Goal: Transaction & Acquisition: Purchase product/service

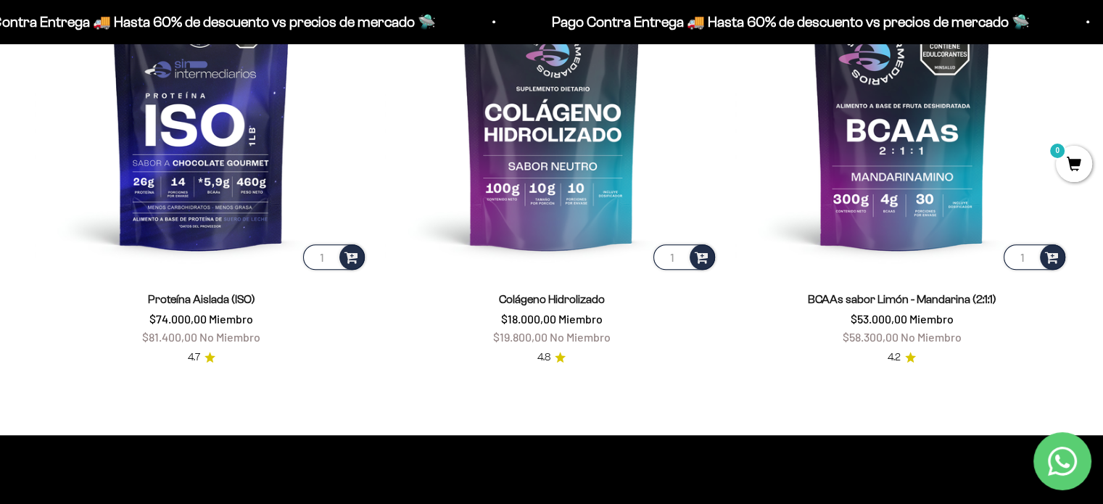
scroll to position [1233, 0]
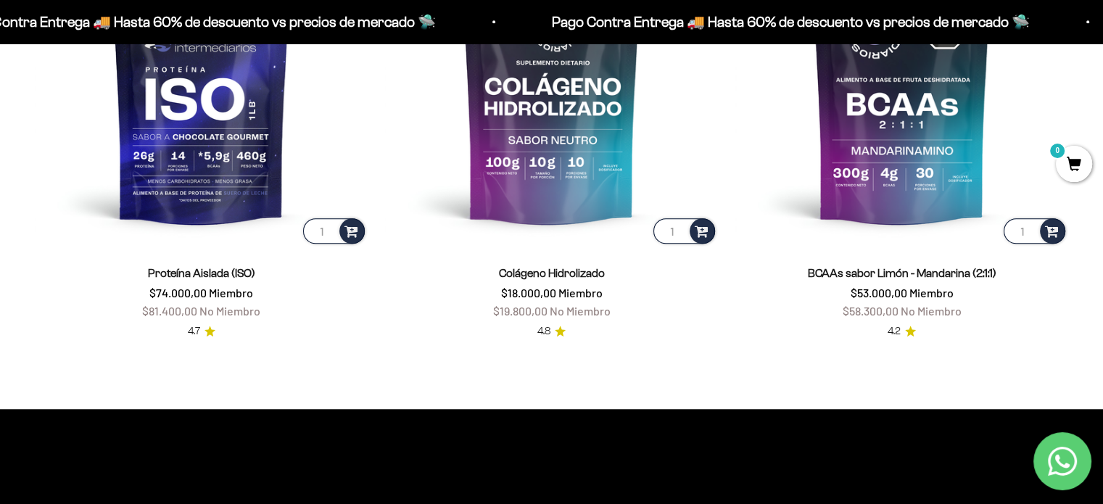
click at [1059, 462] on icon "Contact us on WhatsApp" at bounding box center [1062, 461] width 29 height 29
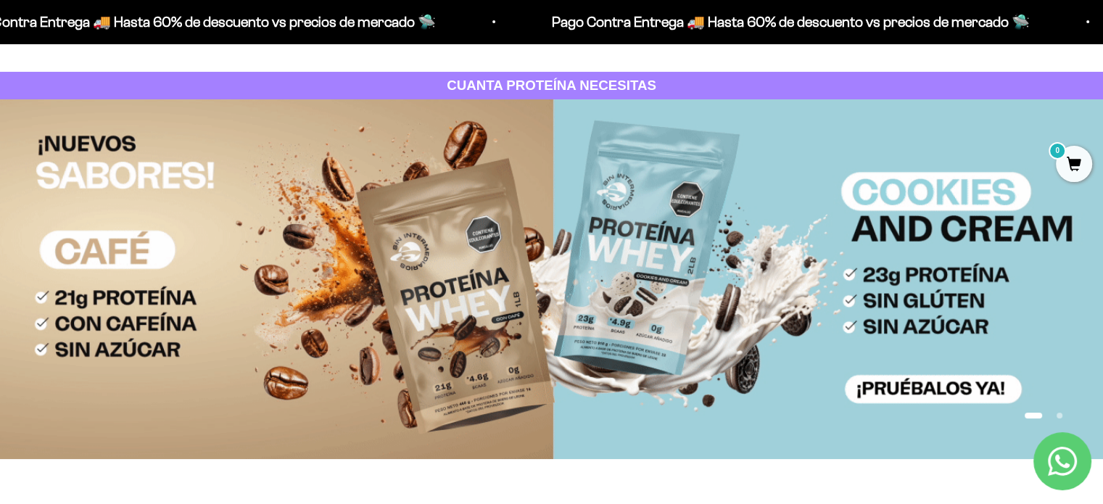
scroll to position [0, 0]
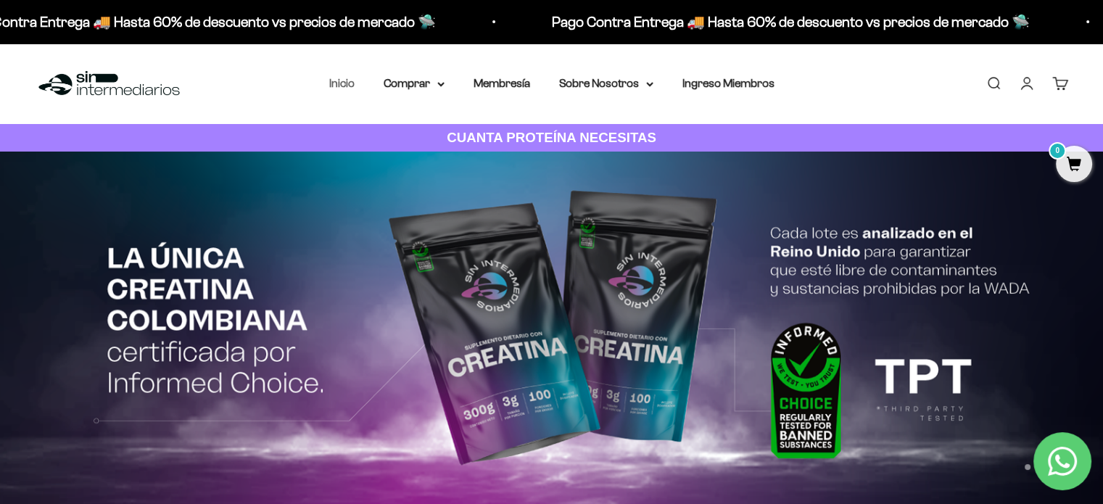
click at [352, 86] on link "Inicio" at bounding box center [341, 83] width 25 height 12
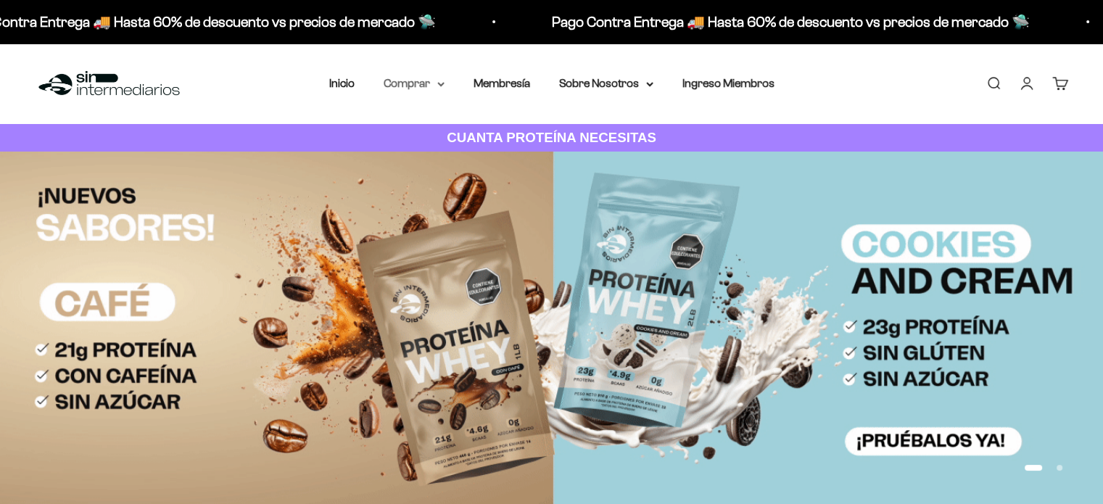
click at [438, 86] on summary "Comprar" at bounding box center [414, 83] width 61 height 19
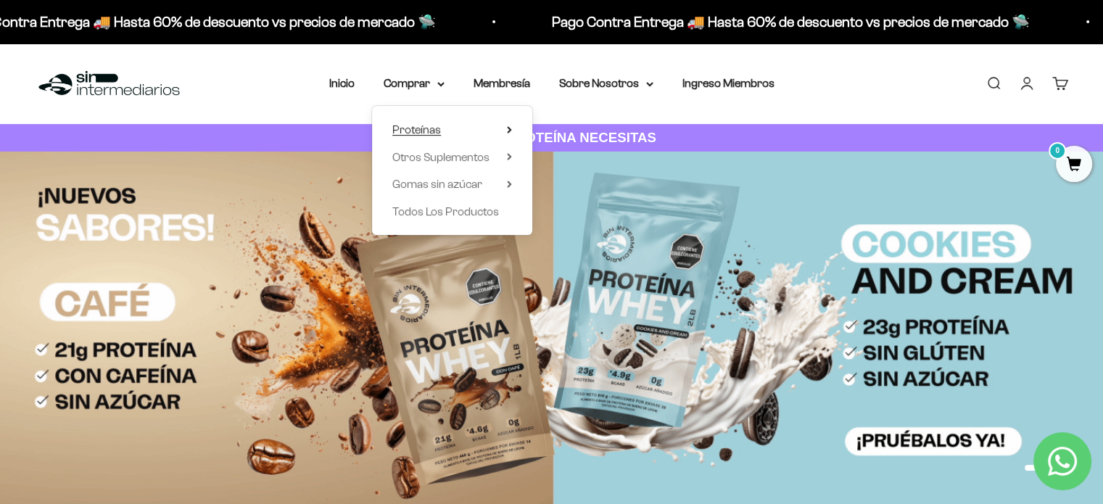
click at [508, 128] on icon at bounding box center [509, 129] width 5 height 7
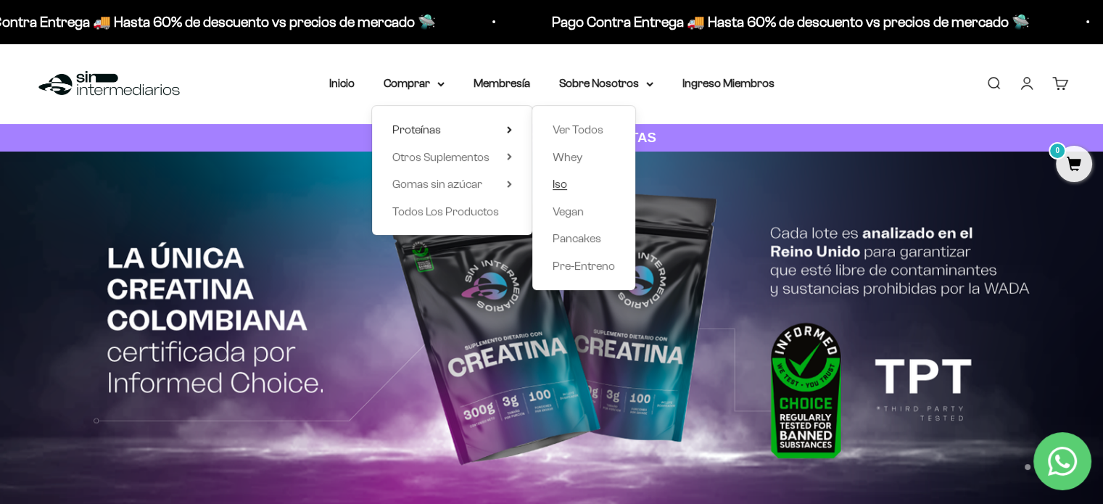
click at [563, 183] on span "Iso" at bounding box center [560, 184] width 15 height 12
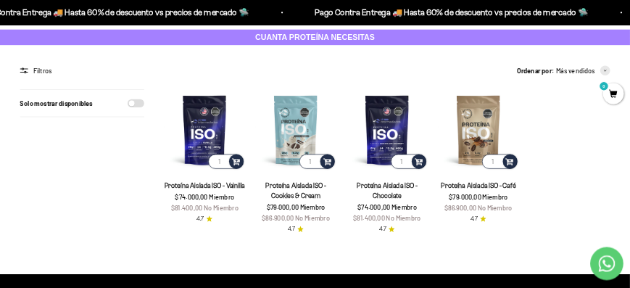
scroll to position [73, 0]
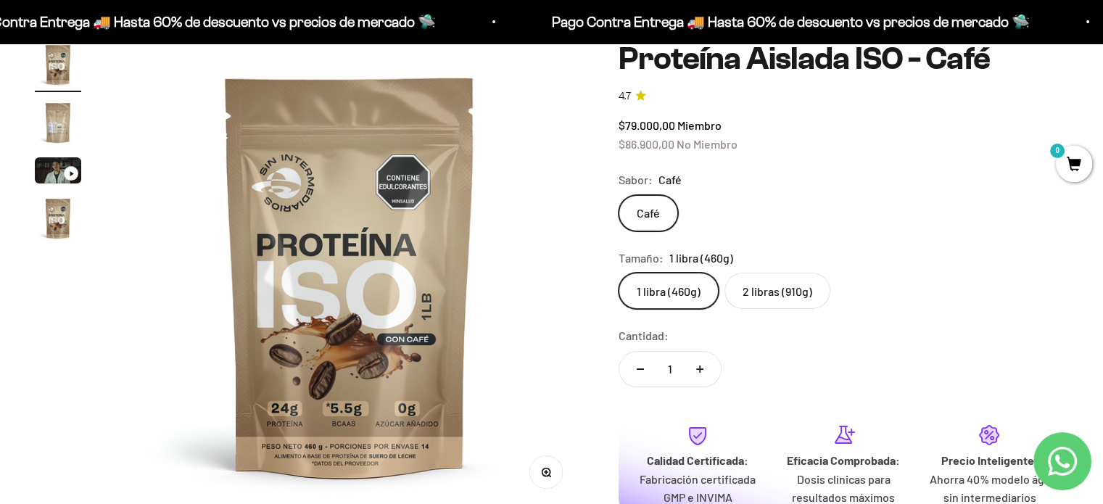
click at [49, 127] on img "Ir al artículo 2" at bounding box center [58, 122] width 46 height 46
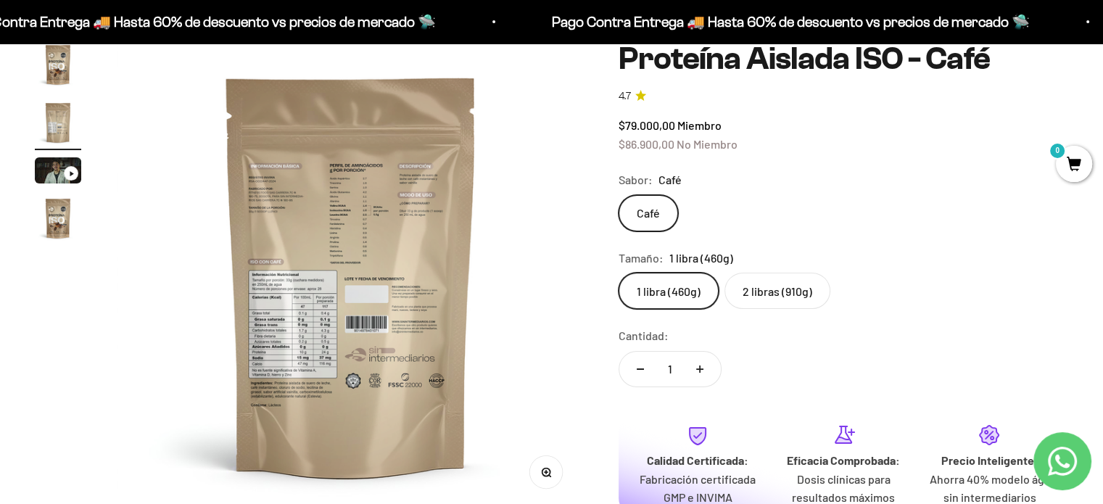
scroll to position [0, 485]
click at [382, 257] on img at bounding box center [350, 275] width 468 height 468
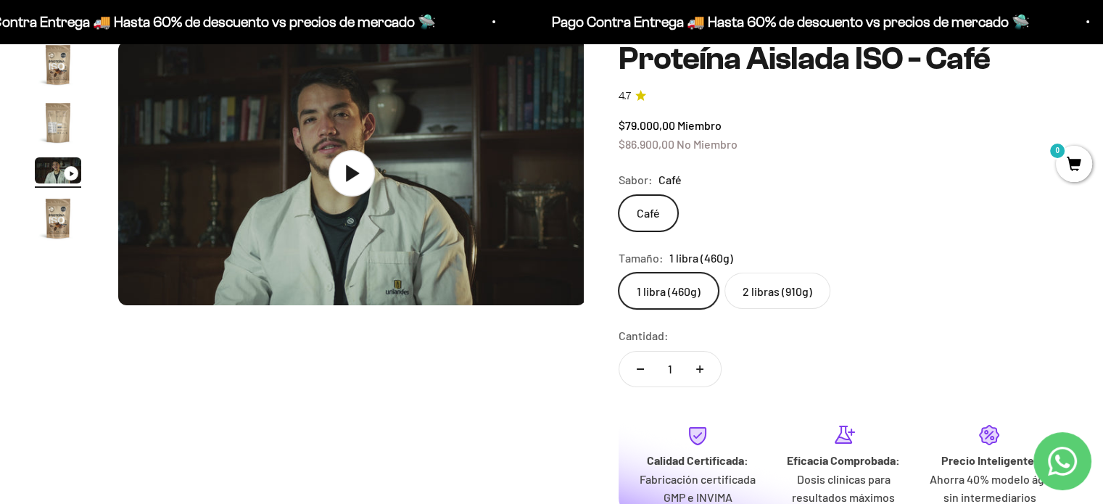
scroll to position [0, 970]
click at [55, 127] on img "Ir al artículo 2" at bounding box center [58, 122] width 46 height 46
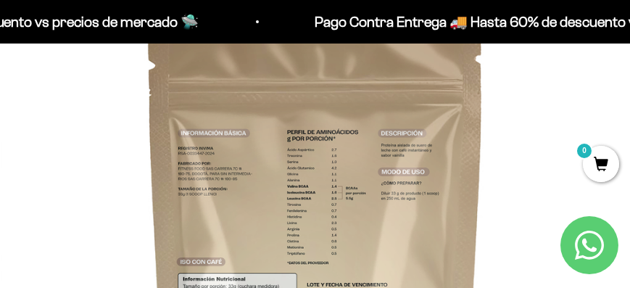
scroll to position [228, 0]
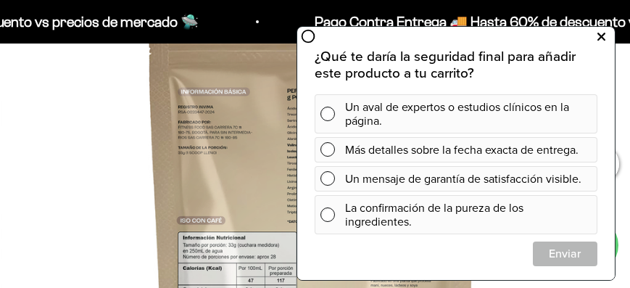
click at [604, 37] on icon at bounding box center [602, 37] width 8 height 19
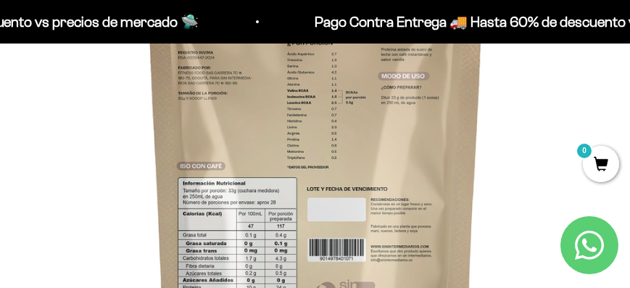
scroll to position [270, 0]
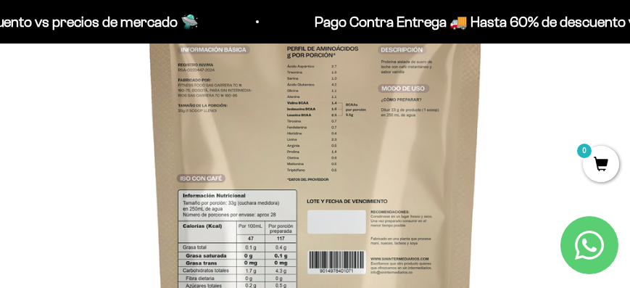
click at [532, 104] on img at bounding box center [316, 197] width 630 height 630
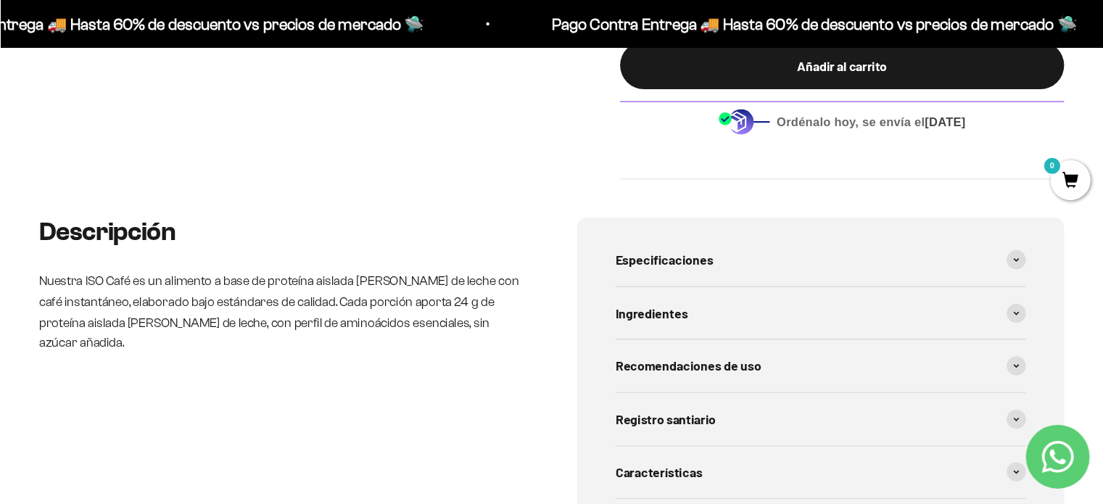
scroll to position [0, 970]
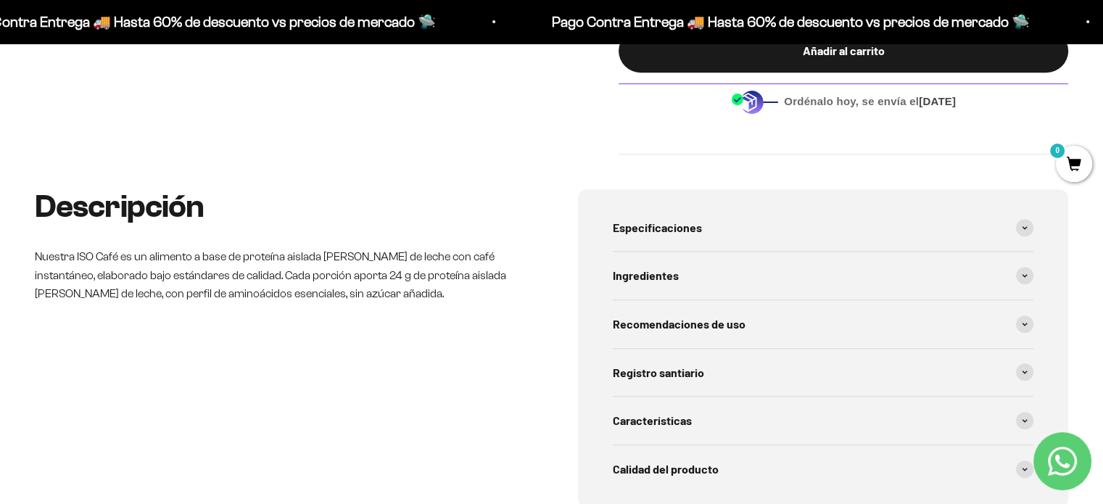
drag, startPoint x: 562, startPoint y: 1, endPoint x: 160, endPoint y: 400, distance: 566.1
click at [160, 400] on div "Descripción Nuestra ISO Café es un alimento a base de proteína aislada [PERSON_…" at bounding box center [280, 348] width 491 height 318
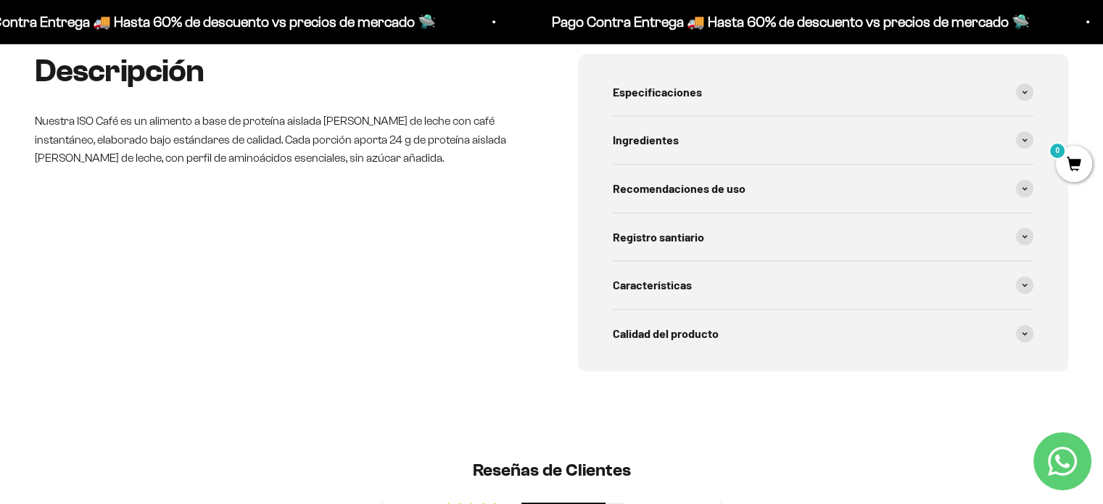
scroll to position [787, 0]
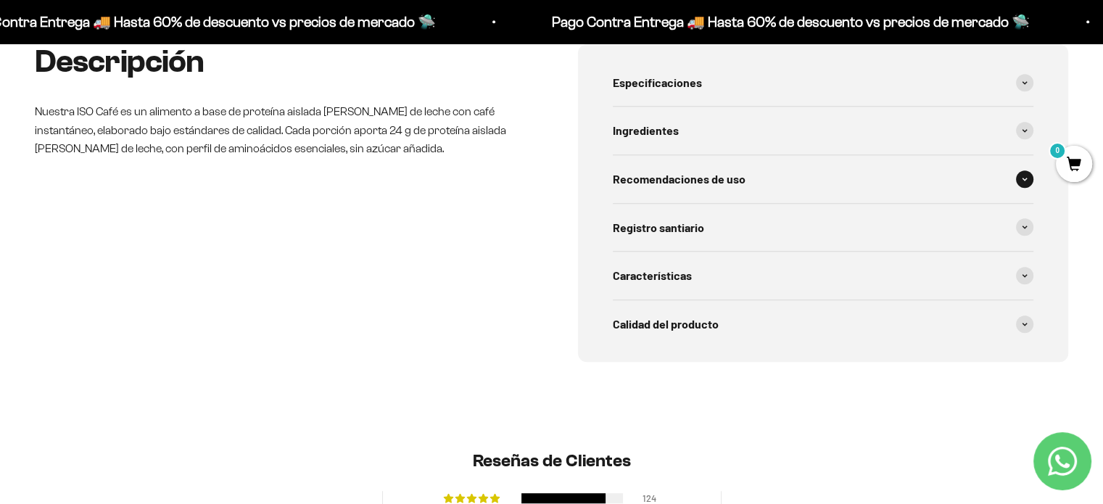
click at [1027, 176] on span at bounding box center [1024, 178] width 17 height 17
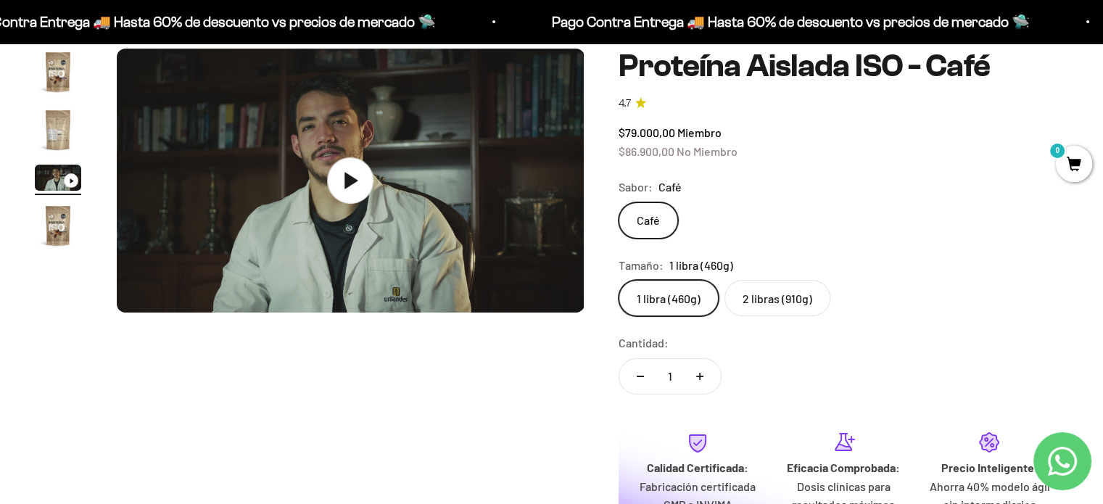
scroll to position [135, 0]
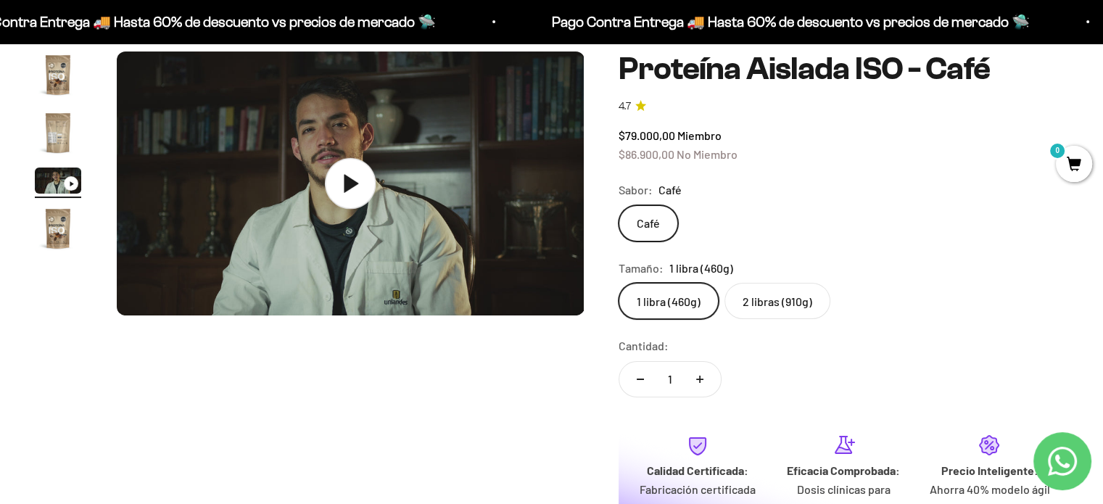
click at [351, 188] on icon at bounding box center [351, 183] width 15 height 18
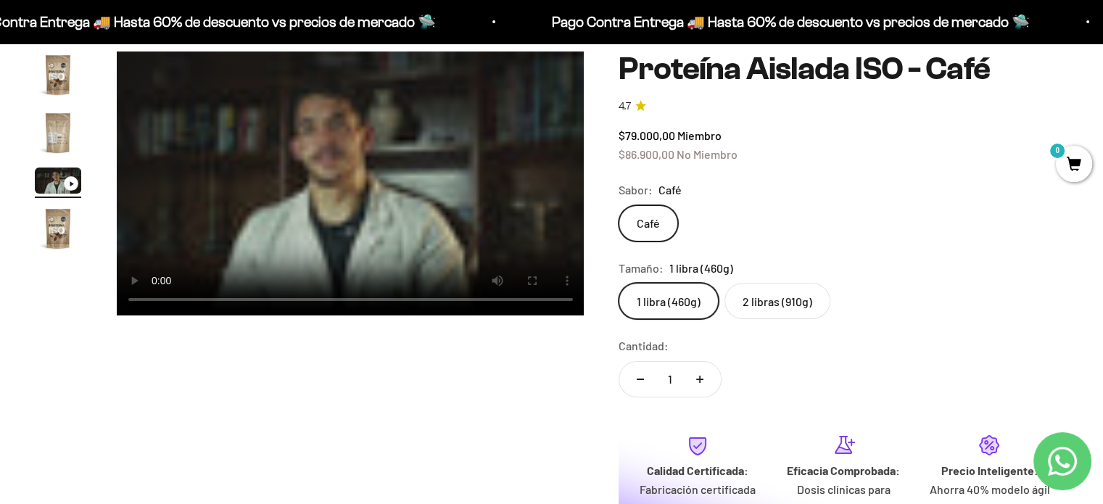
click at [777, 300] on label "2 libras (910g)" at bounding box center [777, 301] width 106 height 36
click at [619, 283] on input "2 libras (910g)" at bounding box center [618, 282] width 1 height 1
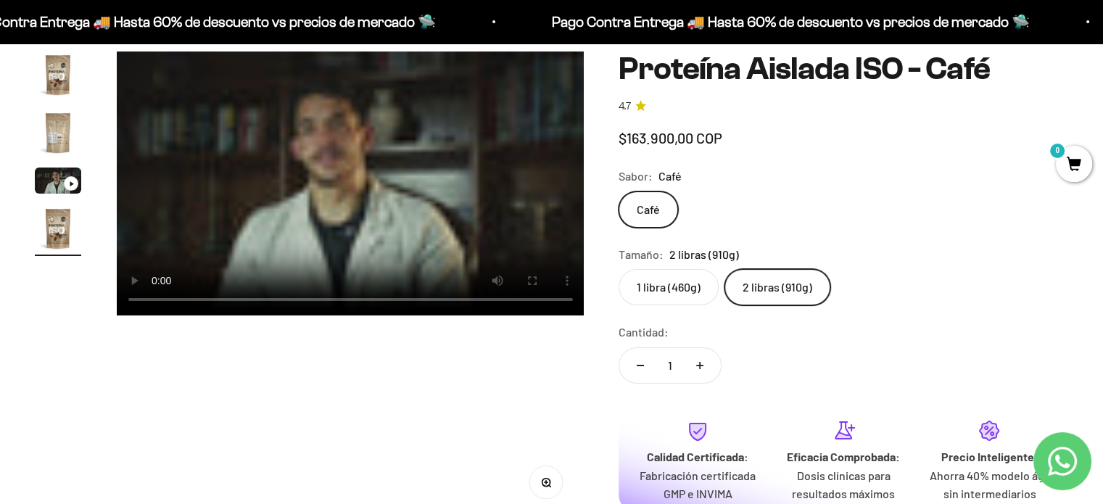
scroll to position [0, 1455]
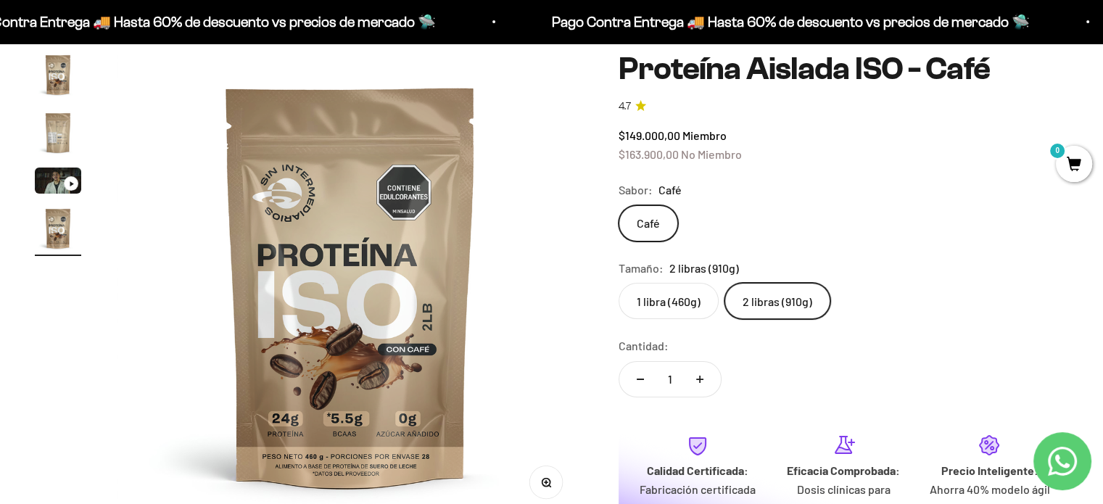
click at [676, 303] on label "1 libra (460g)" at bounding box center [669, 301] width 100 height 36
click at [619, 283] on input "1 libra (460g)" at bounding box center [618, 282] width 1 height 1
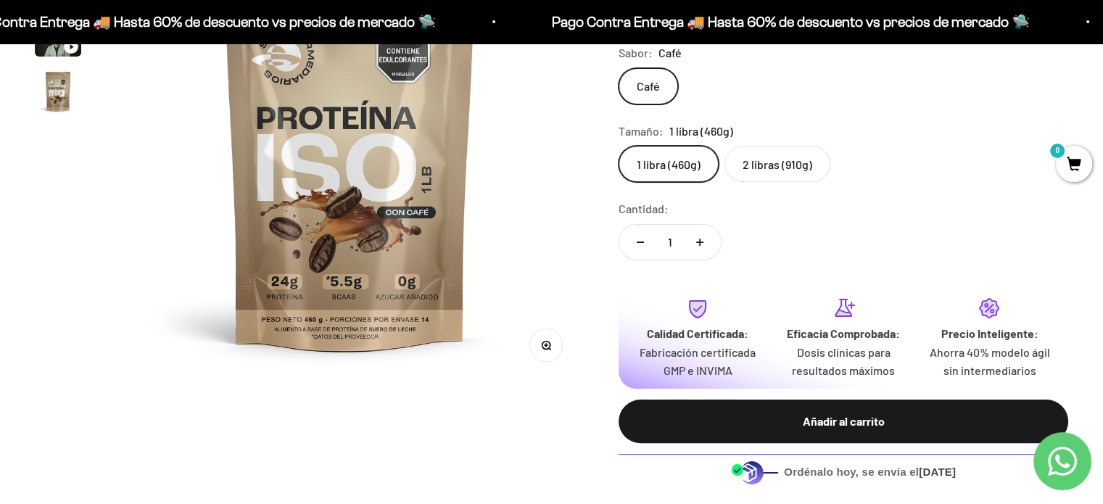
scroll to position [280, 0]
